Goal: Transaction & Acquisition: Download file/media

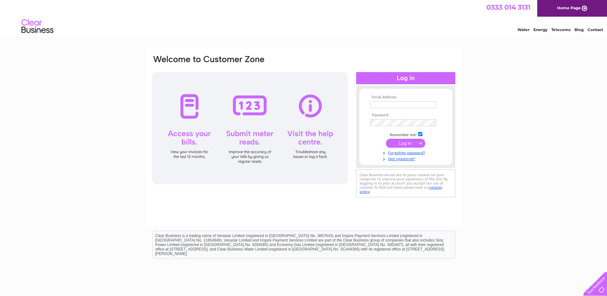
type input "accounts@hardscape.co.uk"
click at [401, 141] on input "submit" at bounding box center [405, 143] width 39 height 9
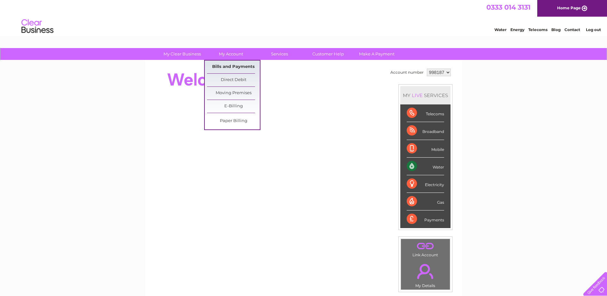
click at [233, 65] on link "Bills and Payments" at bounding box center [233, 66] width 53 height 13
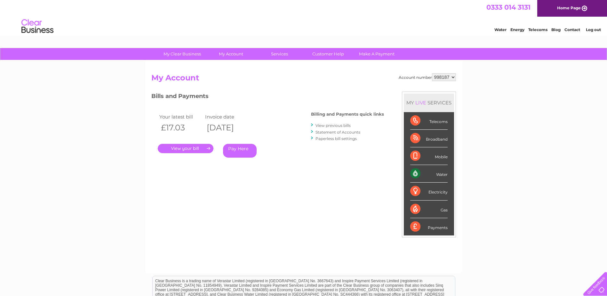
click at [188, 147] on link "." at bounding box center [186, 148] width 56 height 9
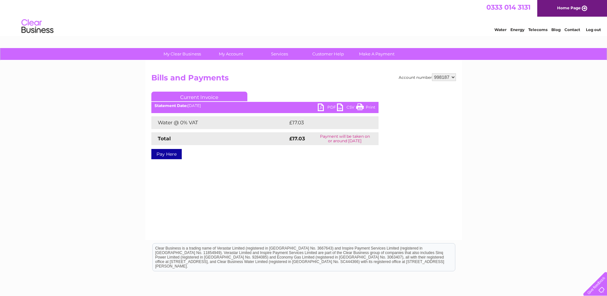
click at [323, 107] on link "PDF" at bounding box center [327, 107] width 19 height 9
